Goal: Information Seeking & Learning: Check status

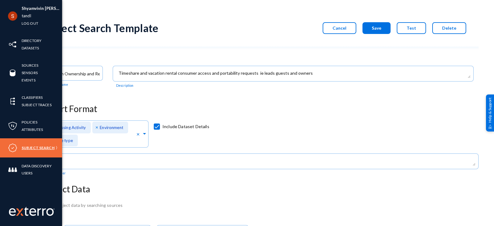
click at [24, 148] on link "Subject Search" at bounding box center [38, 147] width 33 height 7
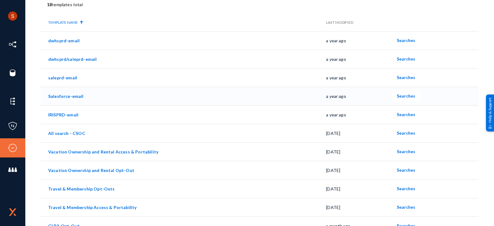
scroll to position [53, 0]
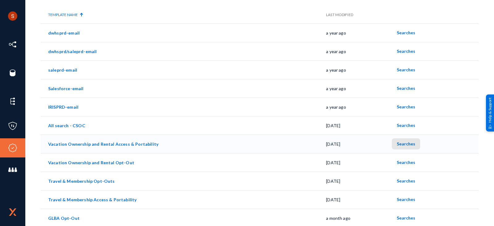
click at [408, 144] on span "Searches" at bounding box center [406, 143] width 19 height 5
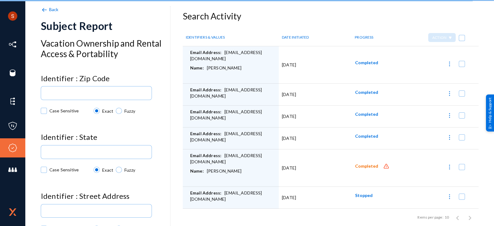
scroll to position [6, 0]
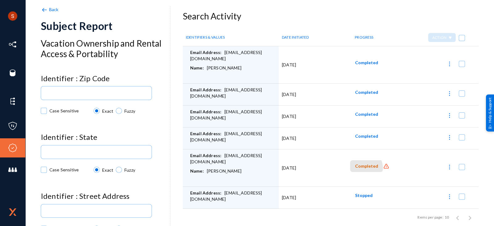
click at [361, 166] on span "Completed" at bounding box center [366, 166] width 23 height 5
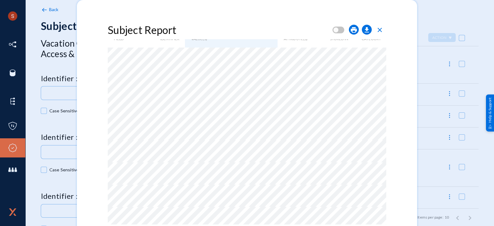
scroll to position [0, 0]
click at [197, 130] on div at bounding box center [247, 113] width 494 height 226
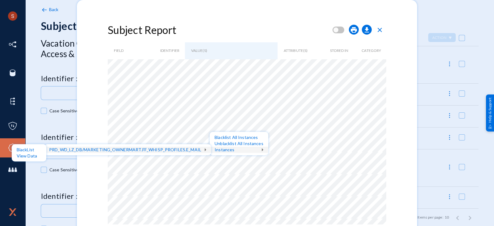
click at [229, 71] on div at bounding box center [247, 113] width 494 height 226
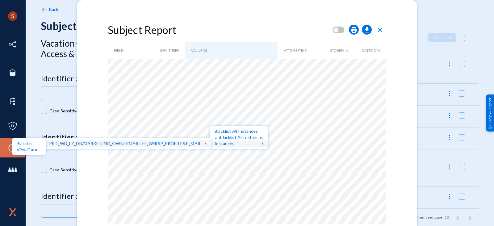
click at [231, 67] on div at bounding box center [247, 113] width 494 height 226
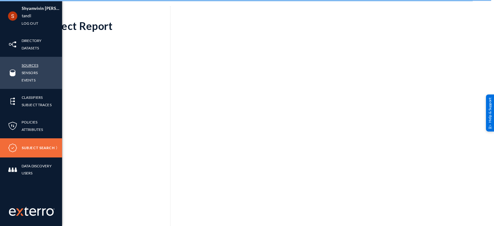
click at [28, 65] on link "Sources" at bounding box center [30, 65] width 17 height 7
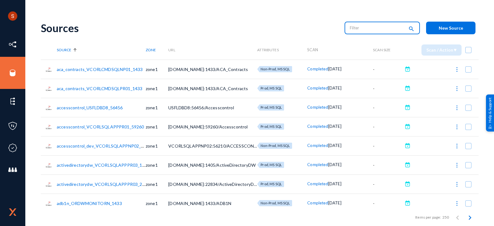
click at [367, 26] on input "text" at bounding box center [377, 27] width 54 height 9
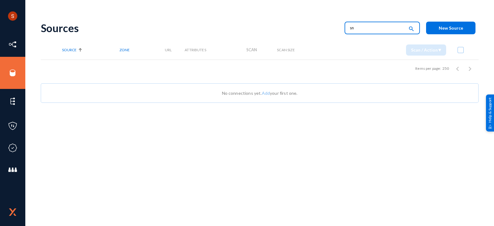
type input "s"
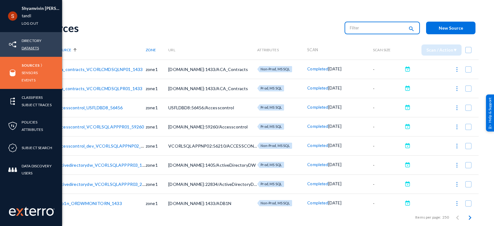
click at [29, 49] on link "Datasets" at bounding box center [30, 47] width 17 height 7
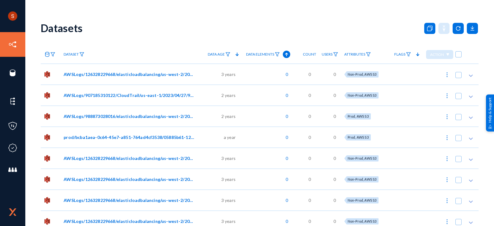
click at [46, 55] on icon at bounding box center [47, 54] width 5 height 5
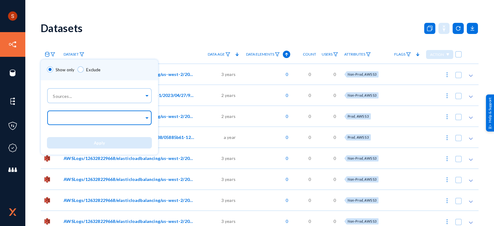
click at [73, 116] on input "text" at bounding box center [98, 119] width 92 height 6
type input "sno"
click at [69, 132] on span "Snowflake" at bounding box center [62, 131] width 20 height 5
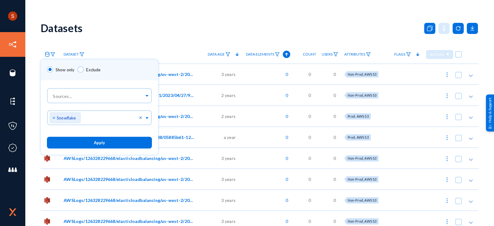
click at [120, 67] on div "Show only Exclude" at bounding box center [99, 70] width 117 height 21
click at [96, 143] on span "Apply" at bounding box center [99, 142] width 11 height 5
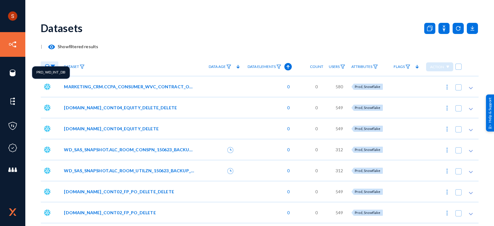
drag, startPoint x: 68, startPoint y: 72, endPoint x: 36, endPoint y: 73, distance: 32.1
click at [36, 73] on div "PRD_WD_INT_DB" at bounding box center [51, 72] width 38 height 12
click at [53, 71] on div "PRD_WD_INT_DB" at bounding box center [51, 72] width 38 height 12
copy div "PRD_WD_INT_DB"
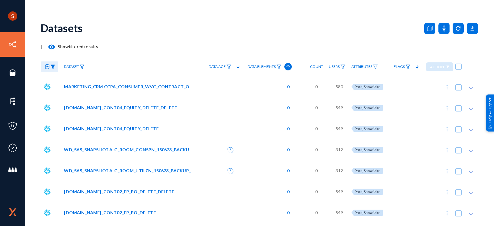
click at [125, 49] on div "| visibility Show filtered results" at bounding box center [260, 46] width 438 height 12
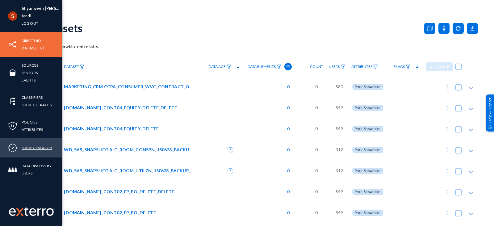
click at [28, 150] on link "Subject Search" at bounding box center [37, 147] width 31 height 7
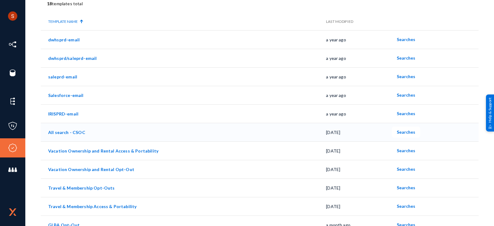
scroll to position [47, 0]
click at [399, 149] on span "Searches" at bounding box center [406, 149] width 19 height 5
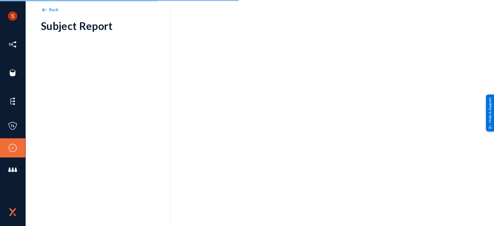
click at [44, 8] on img at bounding box center [44, 9] width 7 height 7
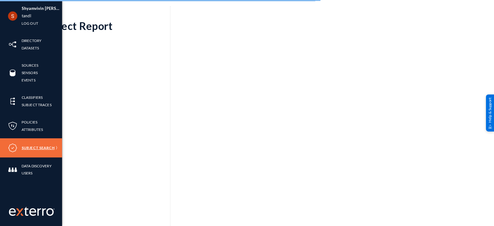
click at [28, 149] on link "Subject Search" at bounding box center [38, 147] width 33 height 7
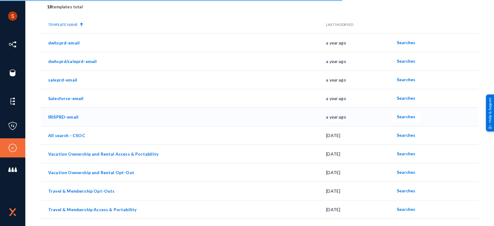
scroll to position [44, 0]
click at [109, 152] on link "Vacation Ownership and Rental Access & Portability" at bounding box center [103, 153] width 110 height 5
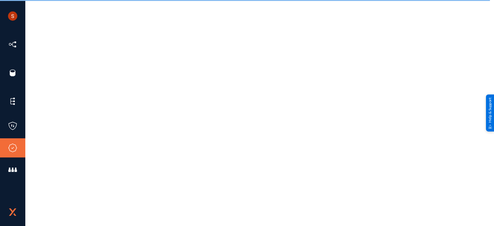
click at [307, 126] on div at bounding box center [260, 120] width 438 height 211
